Goal: Task Accomplishment & Management: Complete application form

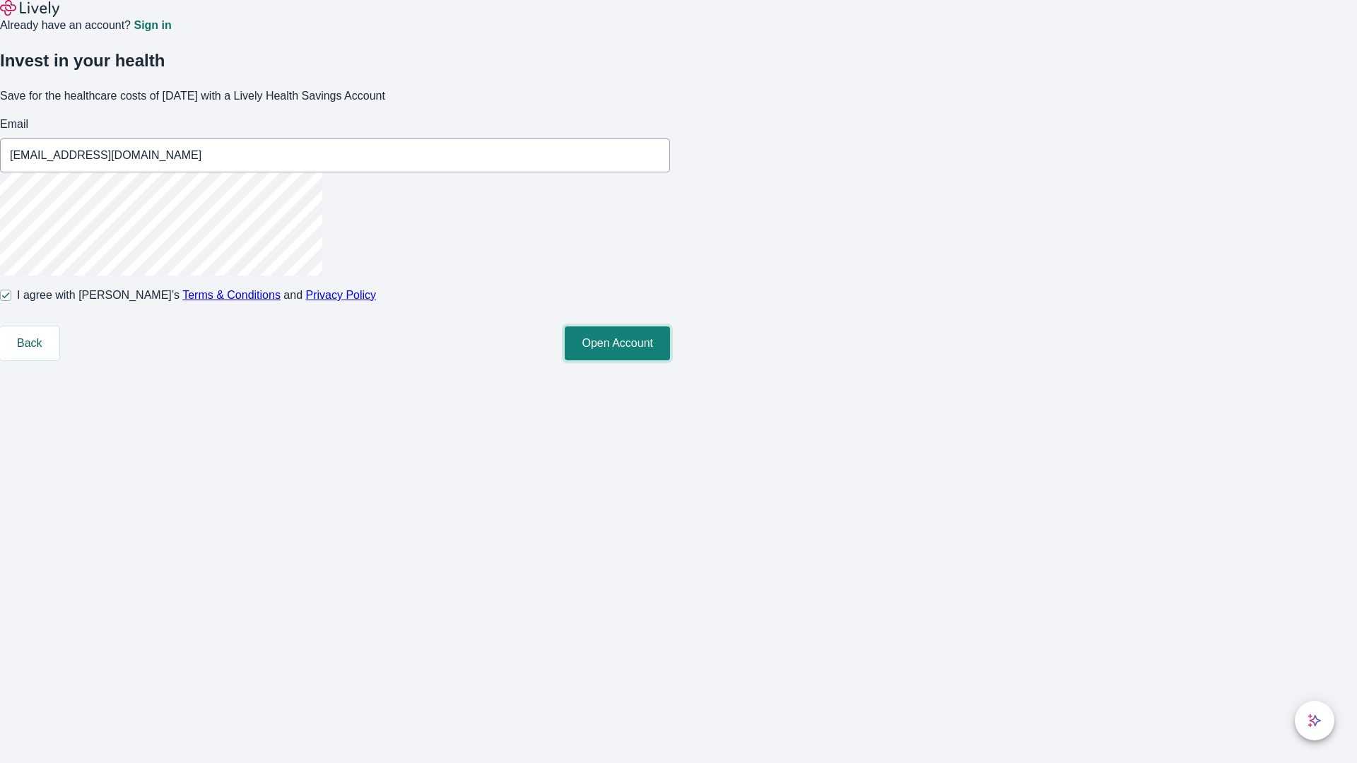
click at [670, 360] on button "Open Account" at bounding box center [617, 343] width 105 height 34
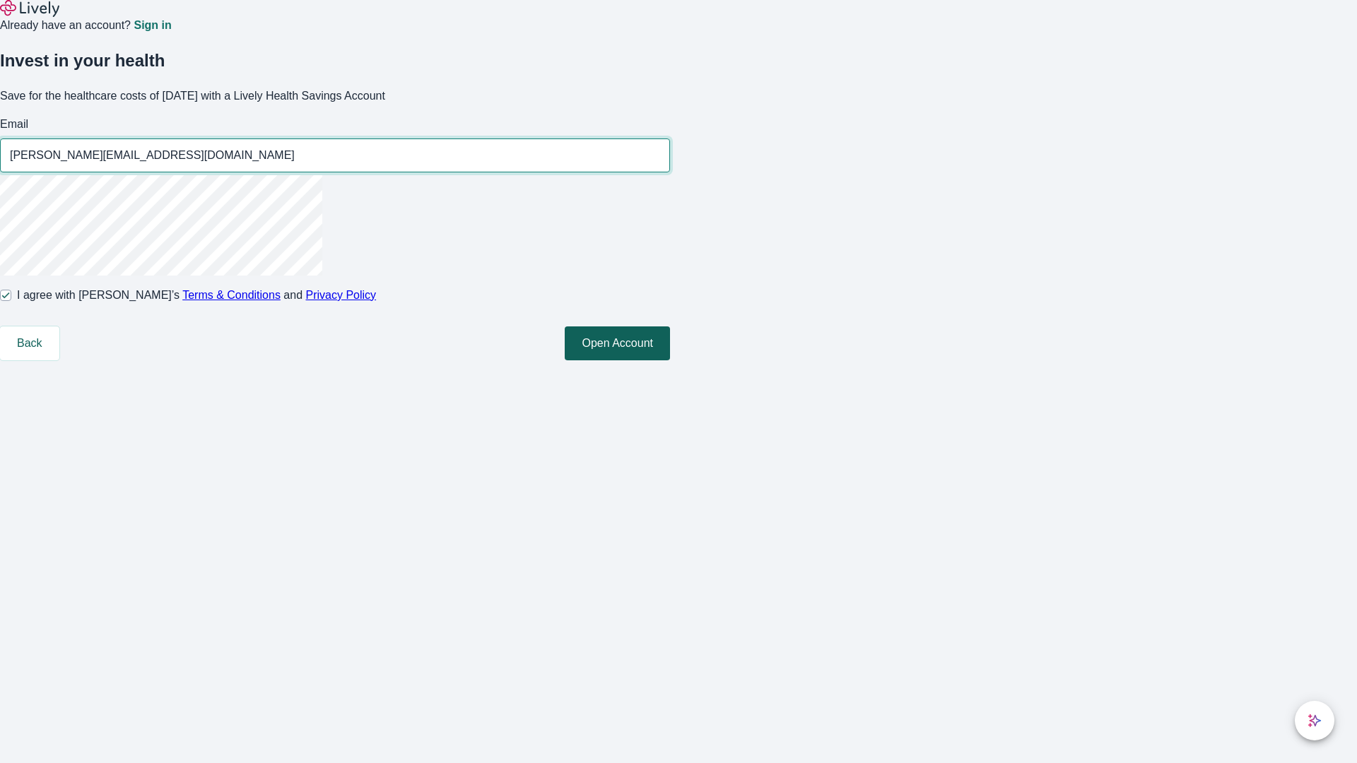
type input "[PERSON_NAME][EMAIL_ADDRESS][DOMAIN_NAME]"
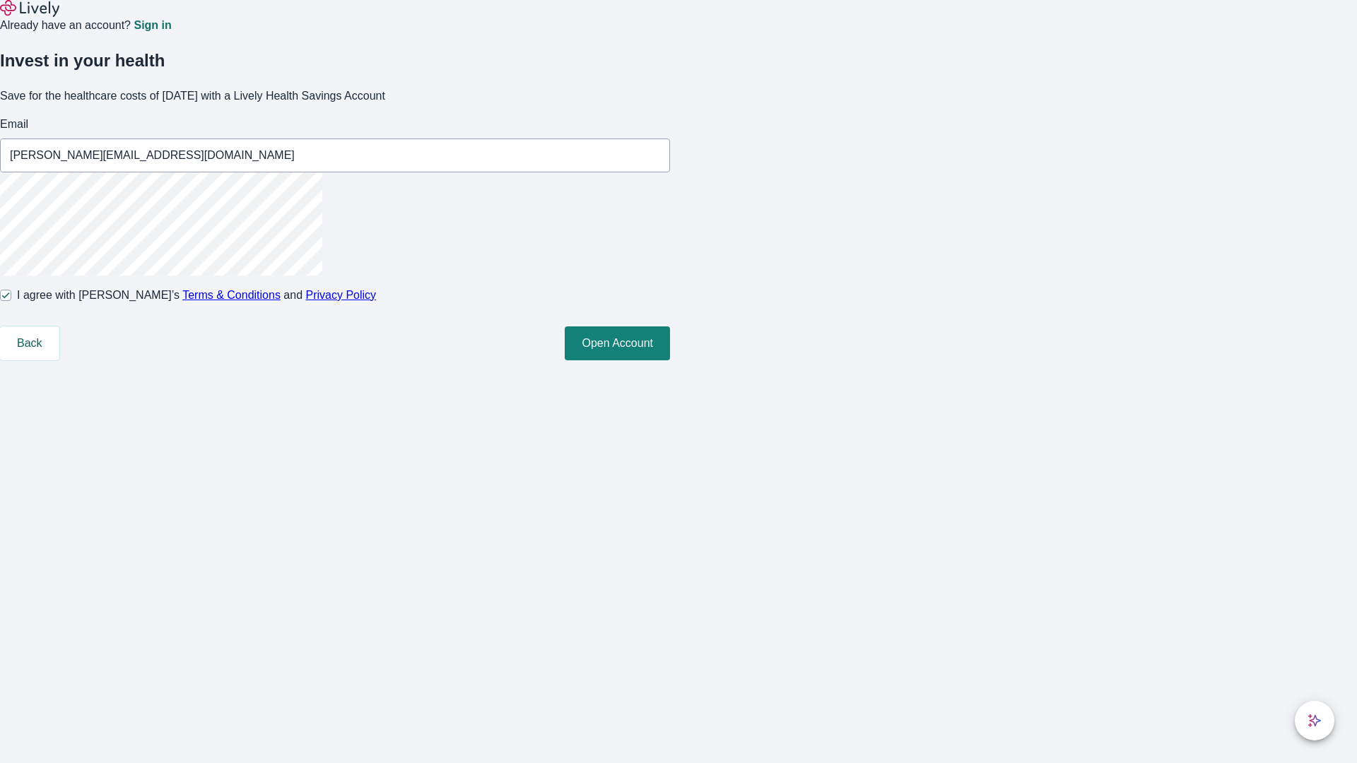
click at [11, 301] on input "I agree with Lively’s Terms & Conditions and Privacy Policy" at bounding box center [5, 295] width 11 height 11
checkbox input "false"
type input "[EMAIL_ADDRESS][DOMAIN_NAME]"
click at [11, 301] on input "I agree with Lively’s Terms & Conditions and Privacy Policy" at bounding box center [5, 295] width 11 height 11
checkbox input "true"
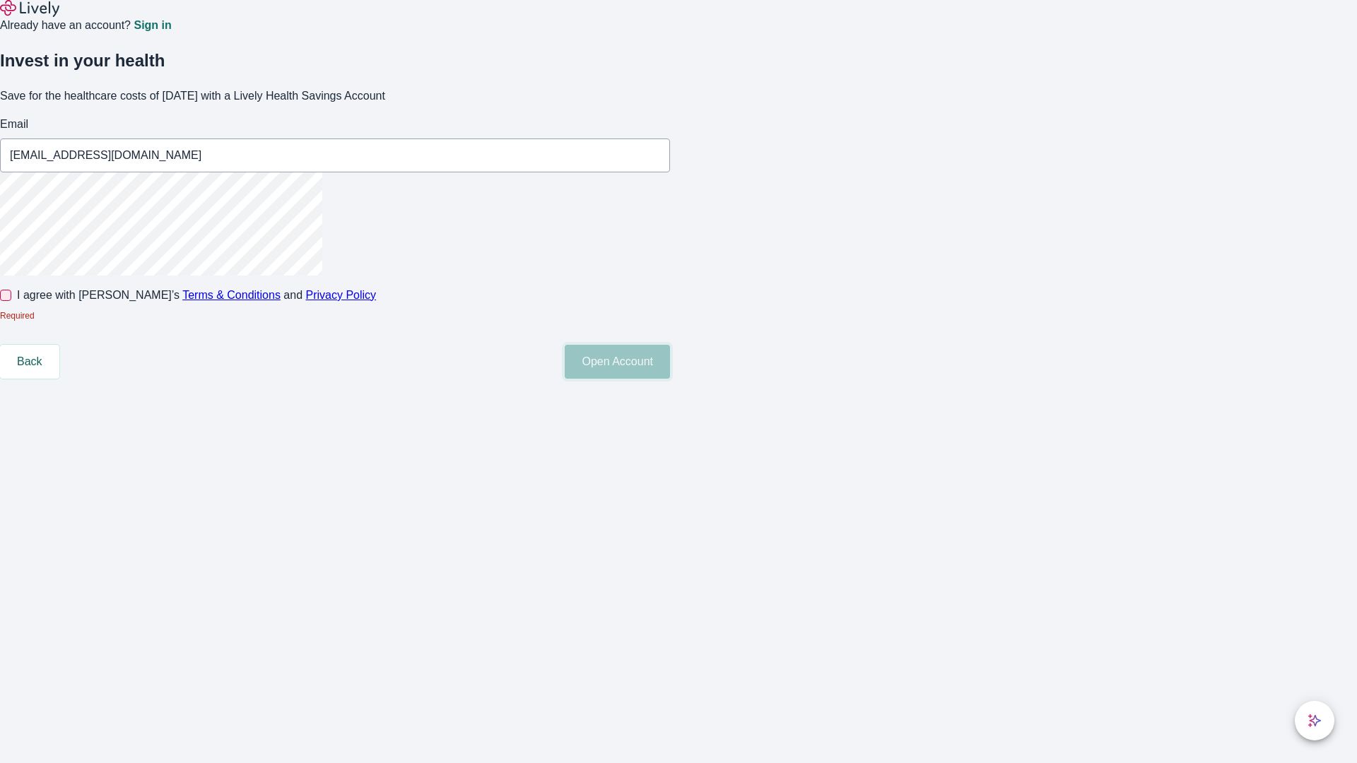
click at [670, 379] on button "Open Account" at bounding box center [617, 362] width 105 height 34
